Goal: Communication & Community: Participate in discussion

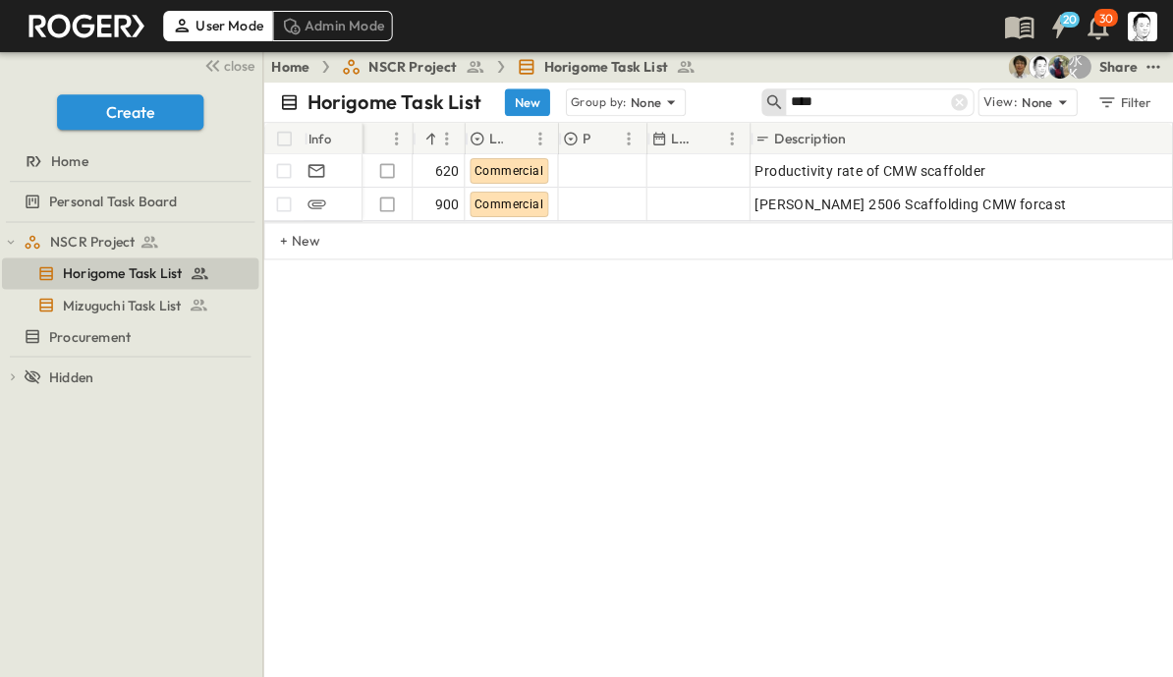
click at [855, 104] on input "***" at bounding box center [860, 101] width 138 height 28
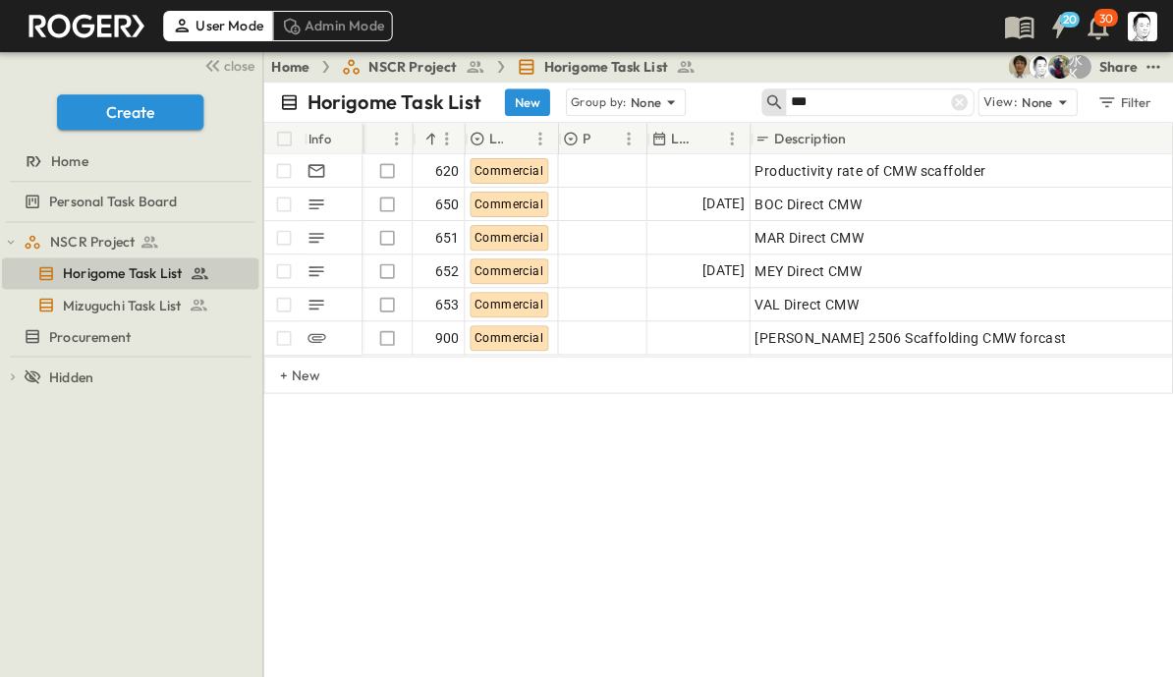
type input "***"
click at [215, 69] on icon "button" at bounding box center [216, 66] width 7 height 12
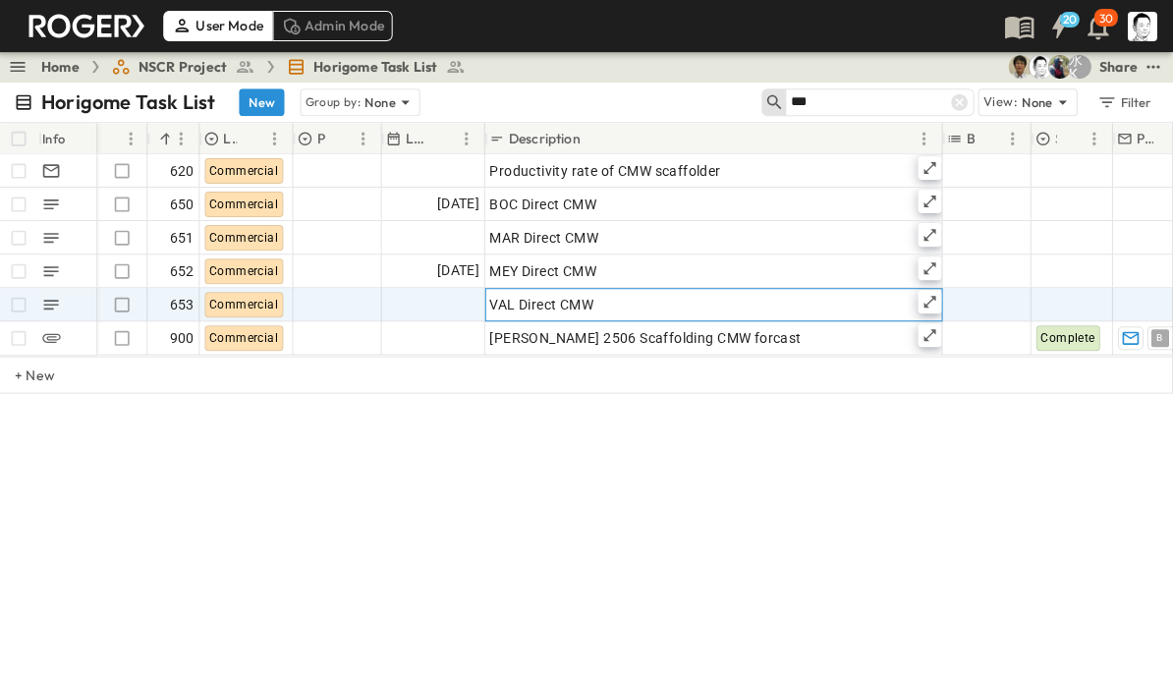
click at [934, 300] on icon at bounding box center [931, 302] width 16 height 16
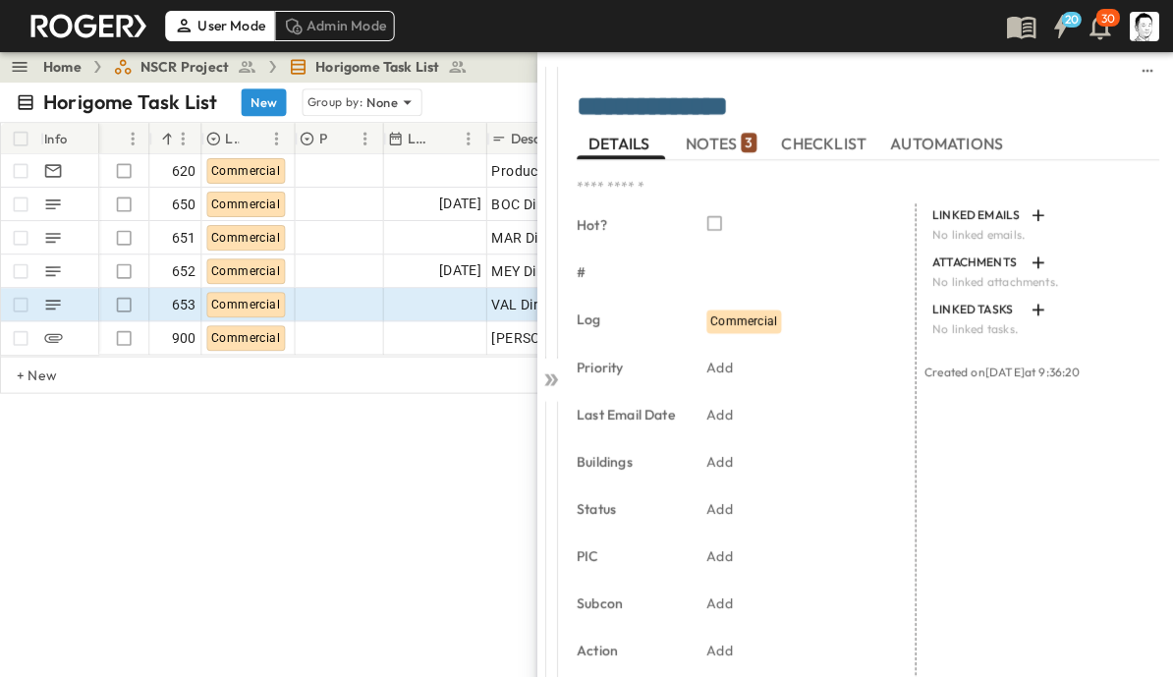
click at [739, 139] on span "NOTES 3" at bounding box center [720, 144] width 71 height 18
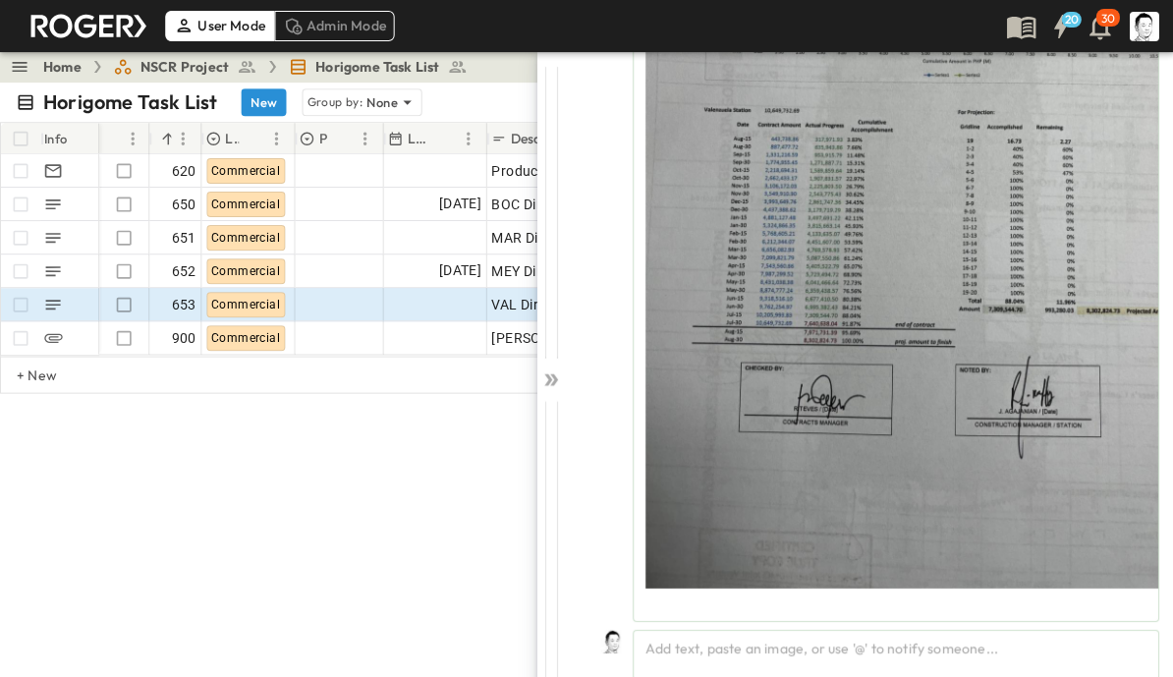
scroll to position [1979, 0]
click at [950, 658] on div "Add text, paste an image, or use '@' to notify someone..." at bounding box center [895, 654] width 526 height 50
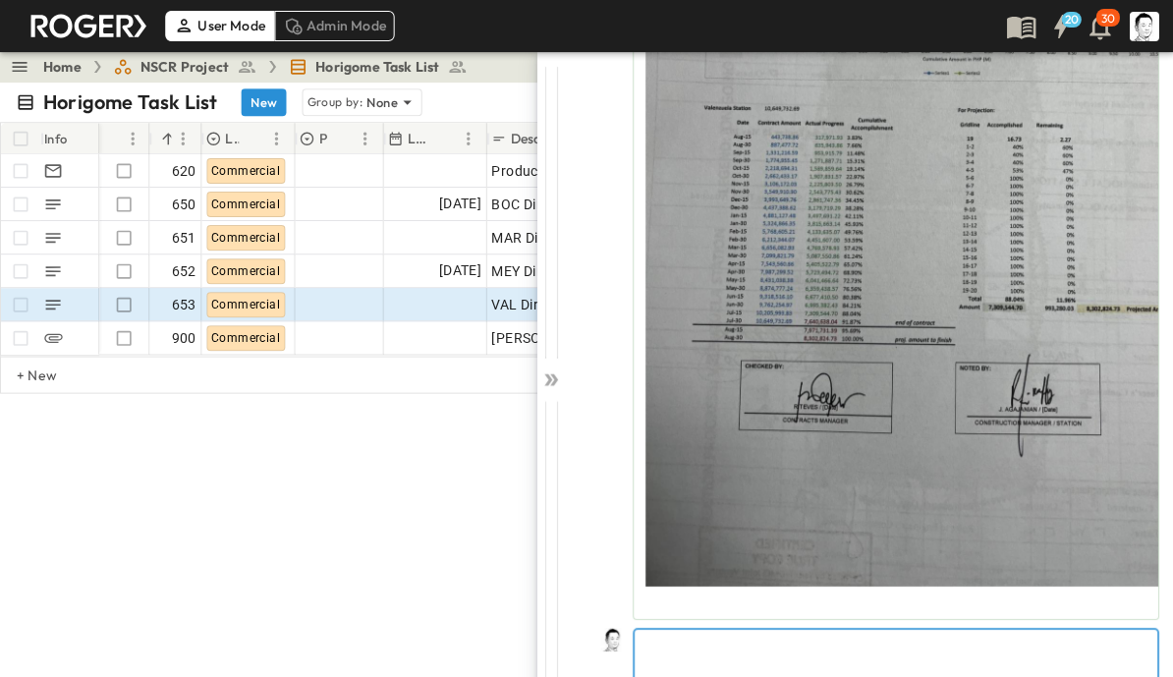
click at [986, 647] on p at bounding box center [894, 645] width 502 height 20
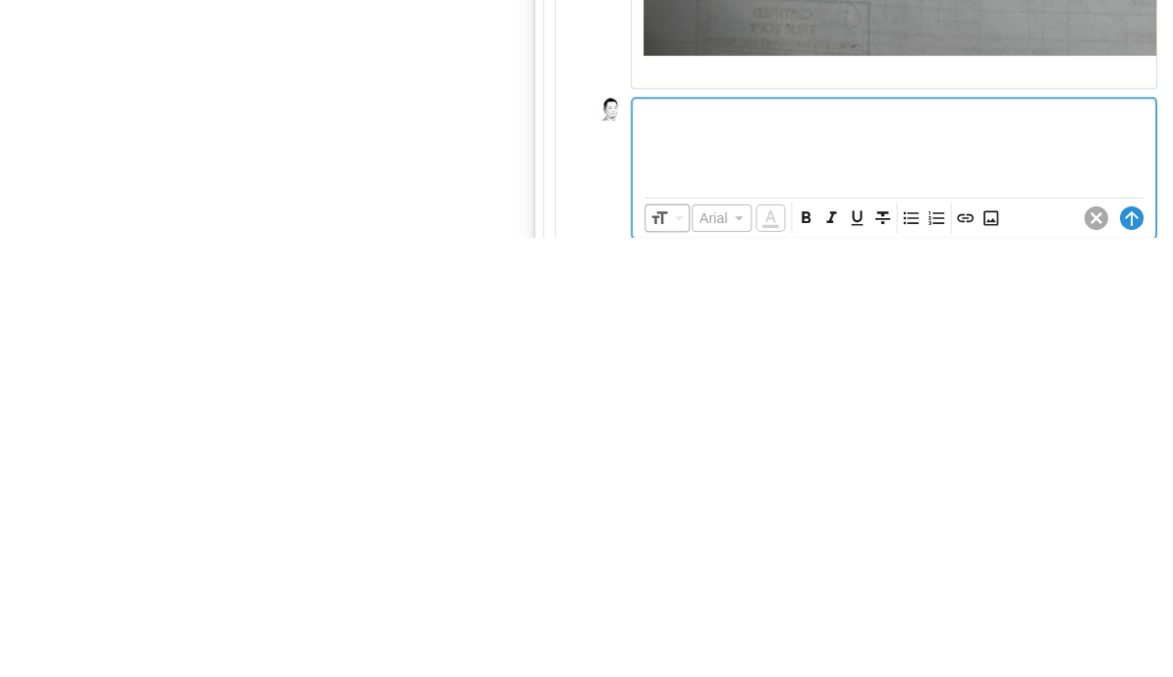
scroll to position [2071, 0]
click at [988, 647] on icon "Insert Image" at bounding box center [991, 657] width 20 height 20
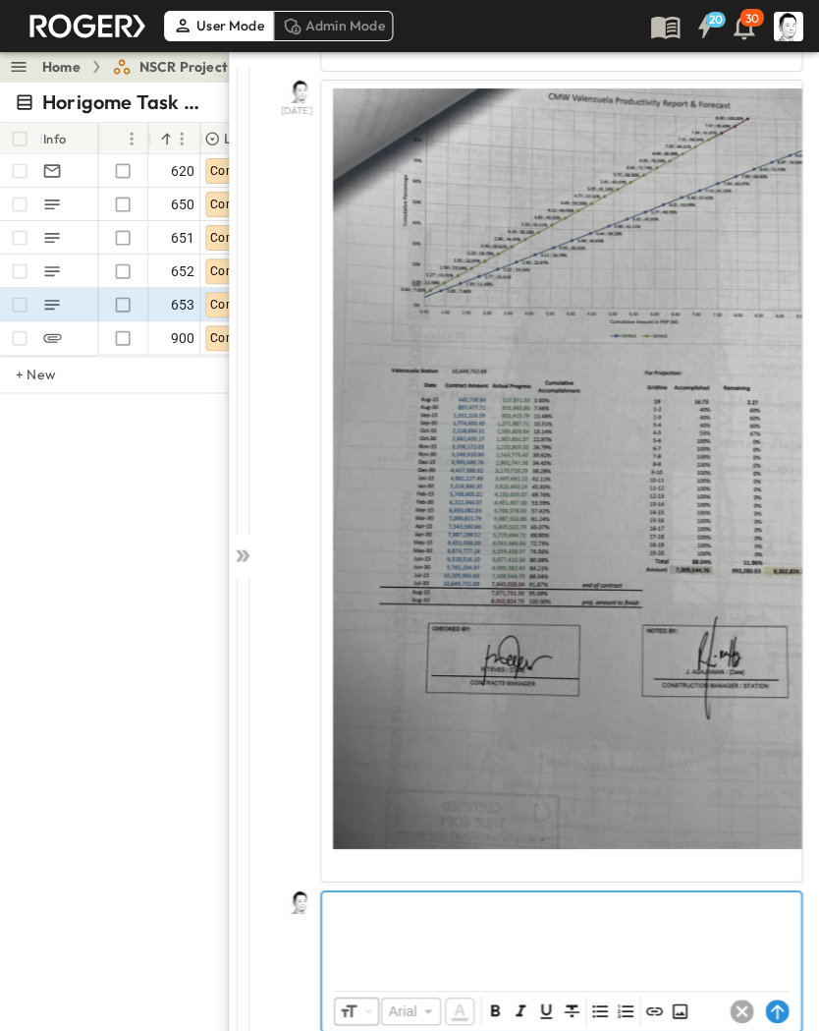
scroll to position [1718, 0]
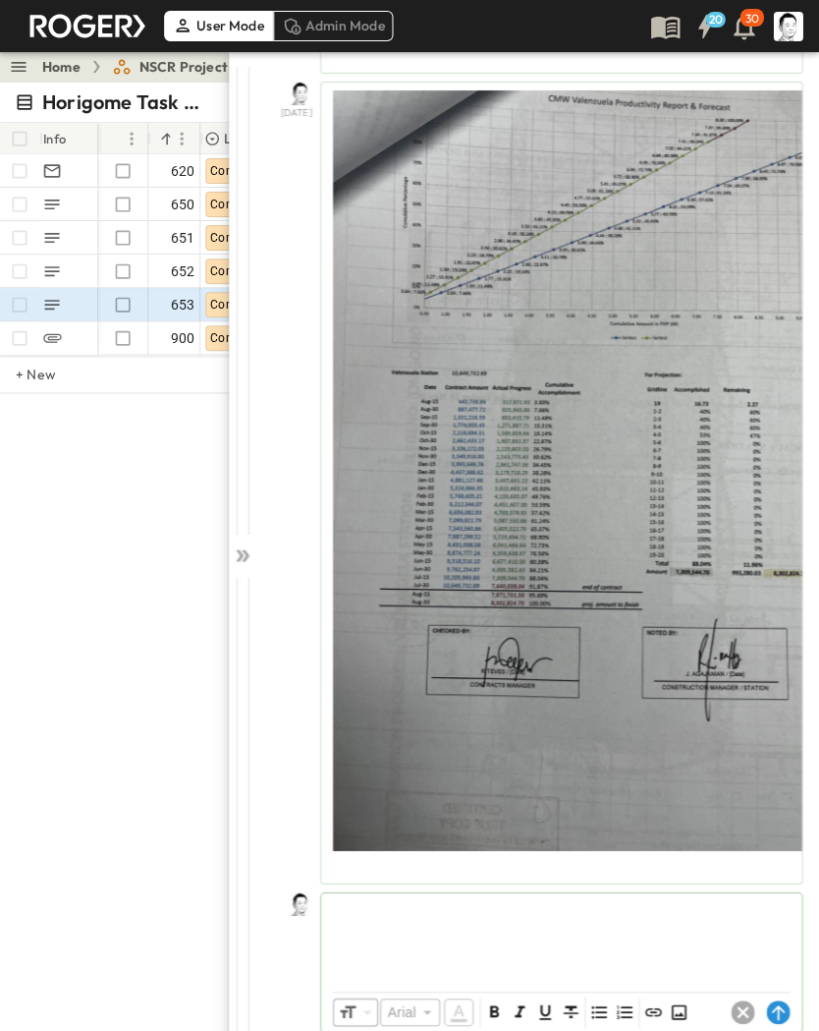
click at [779, 676] on circle at bounding box center [779, 1011] width 24 height 24
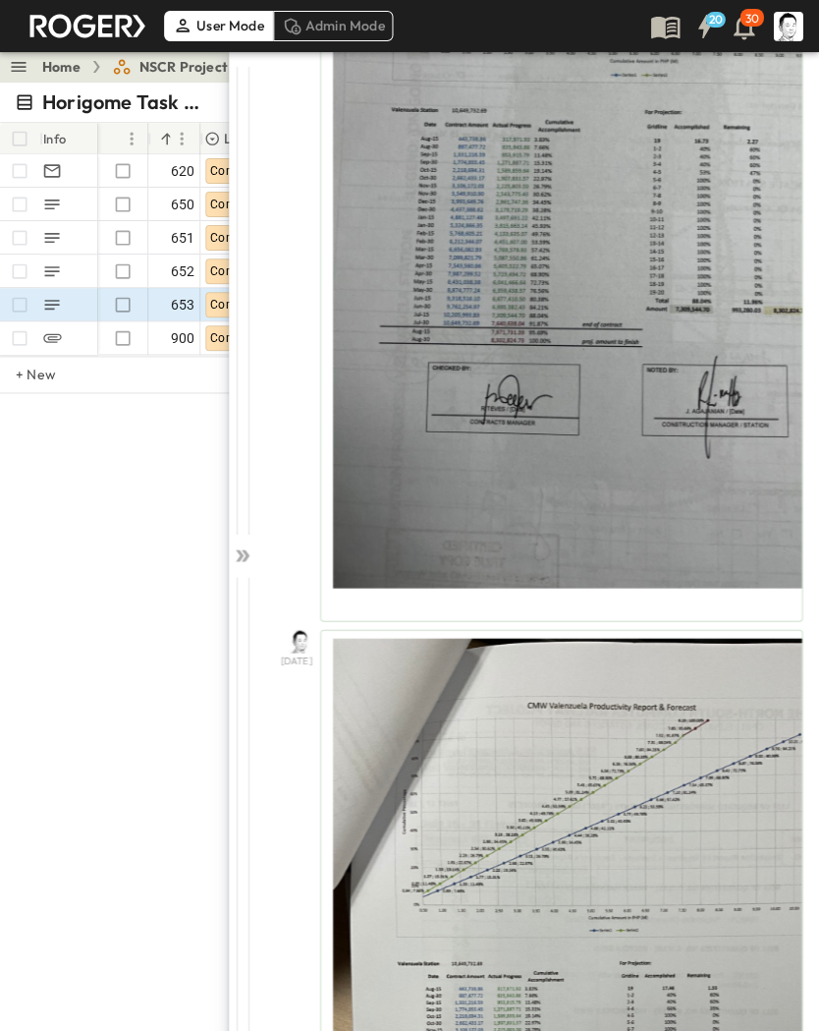
scroll to position [1976, 0]
click at [234, 565] on div at bounding box center [244, 551] width 28 height 1000
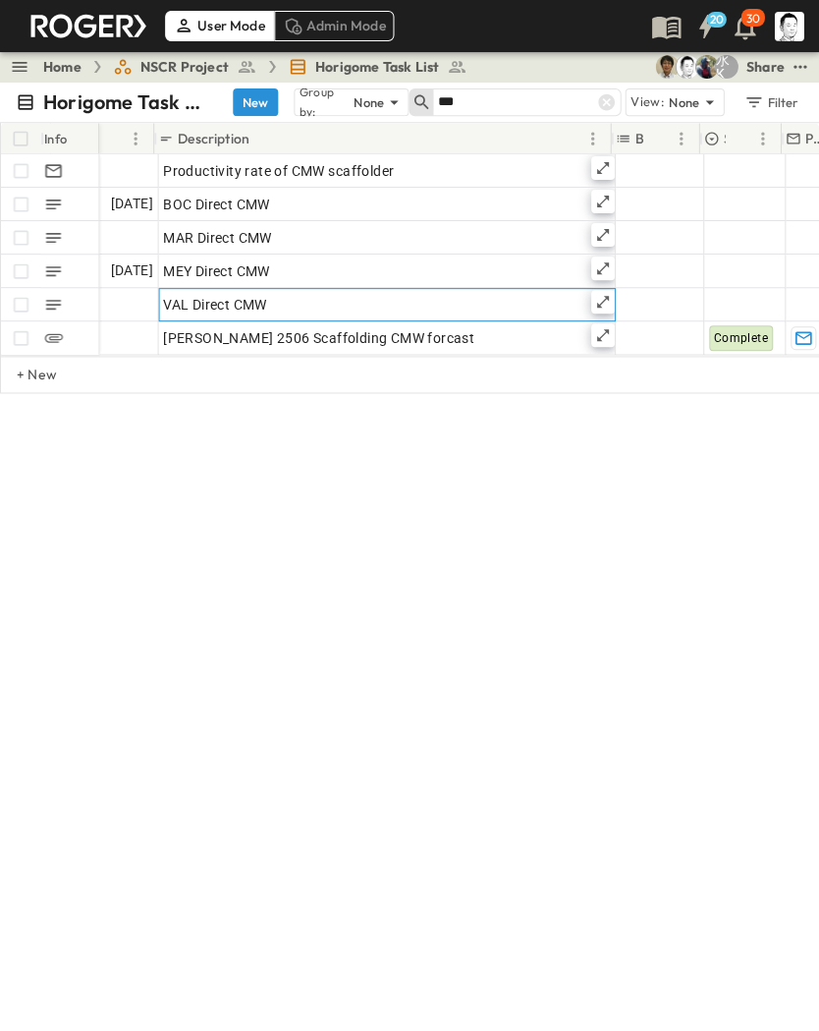
scroll to position [0, 337]
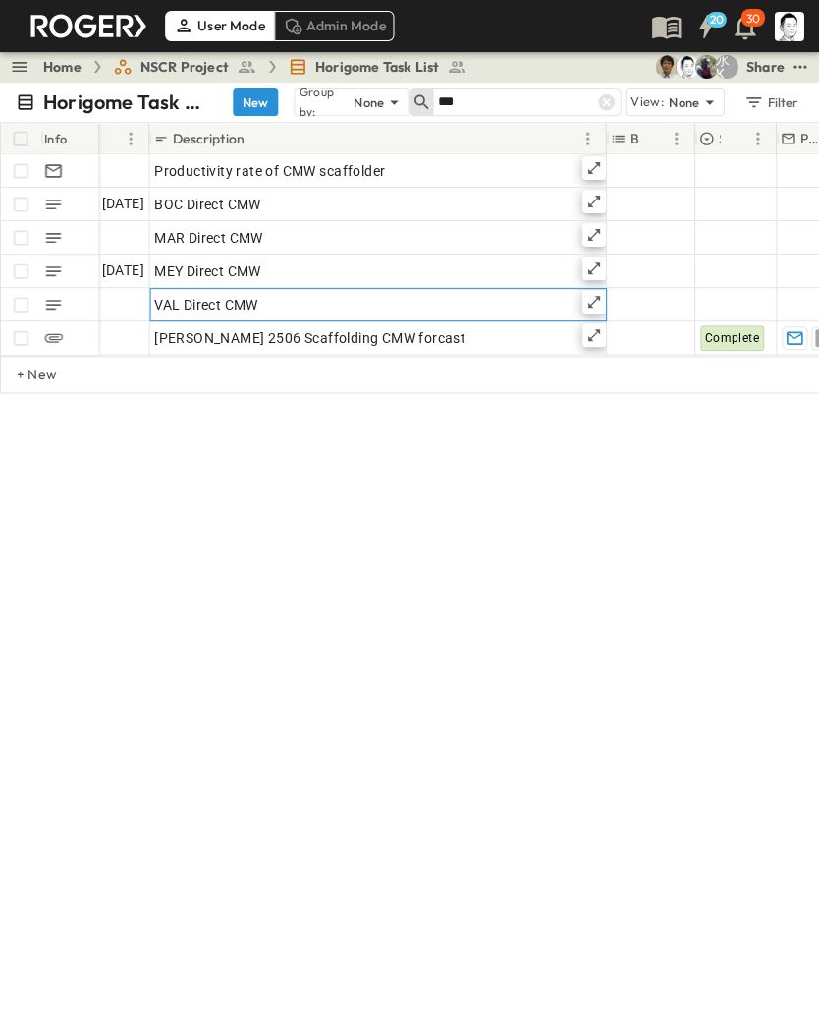
click at [595, 296] on icon at bounding box center [593, 302] width 12 height 12
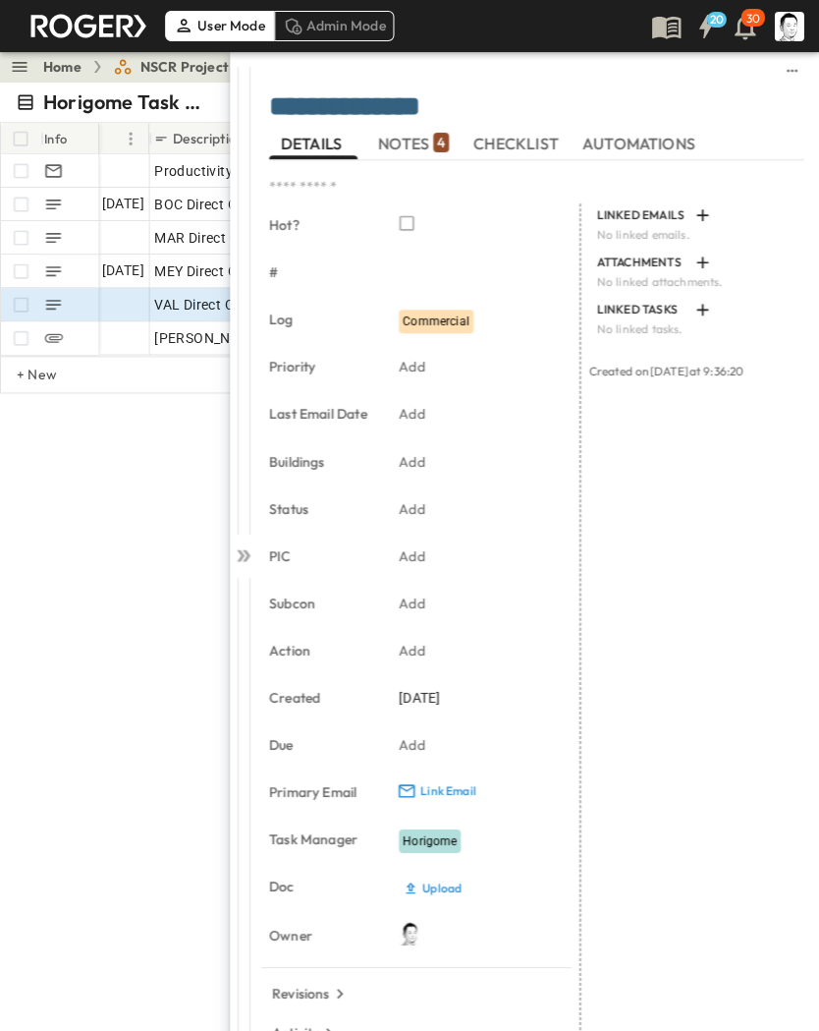
click at [438, 133] on p "4" at bounding box center [441, 143] width 8 height 20
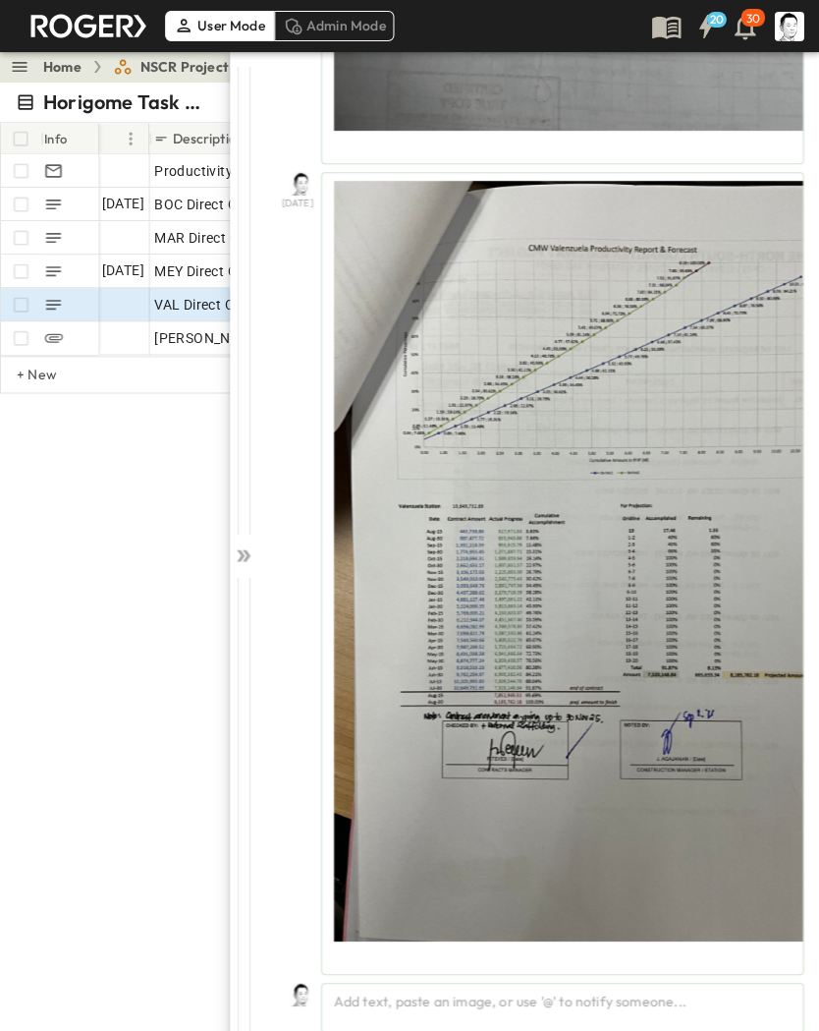
scroll to position [2436, 0]
